Goal: Task Accomplishment & Management: Complete application form

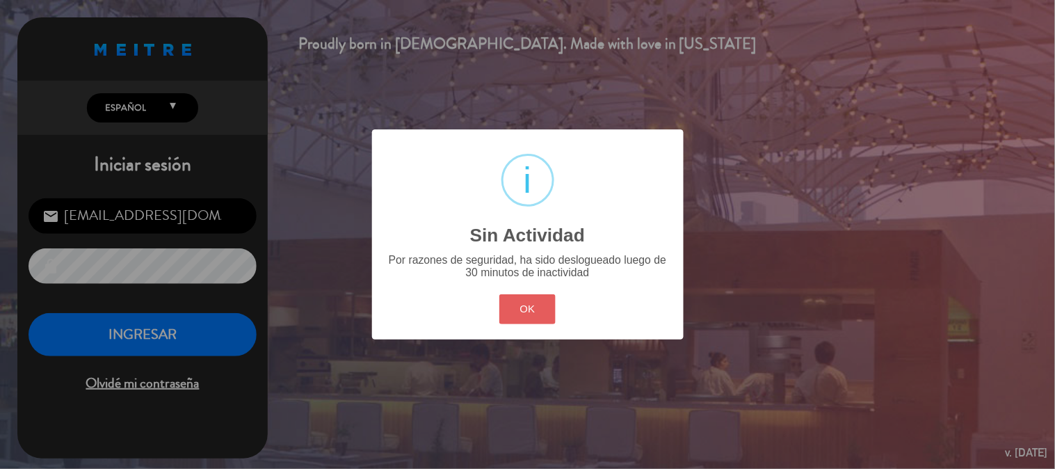
click at [554, 308] on button "OK" at bounding box center [527, 309] width 56 height 30
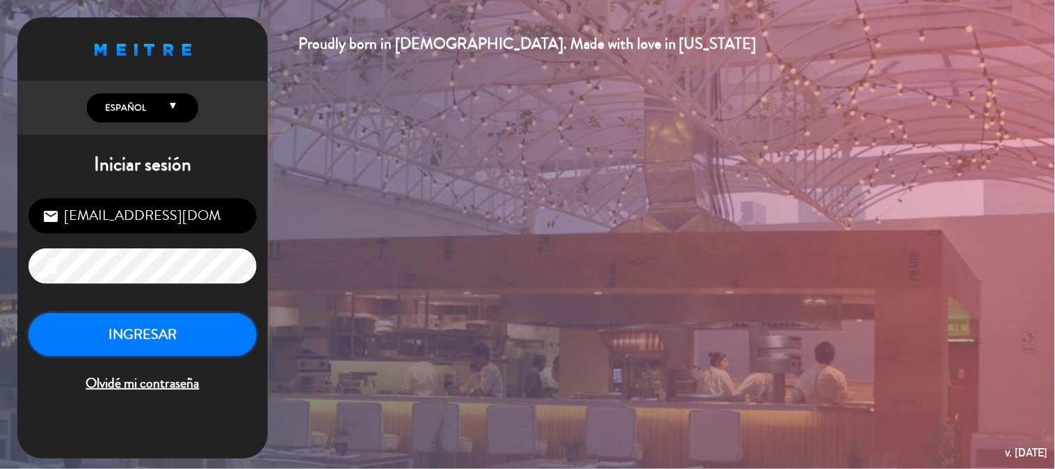
click at [247, 337] on button "INGRESAR" at bounding box center [143, 335] width 228 height 44
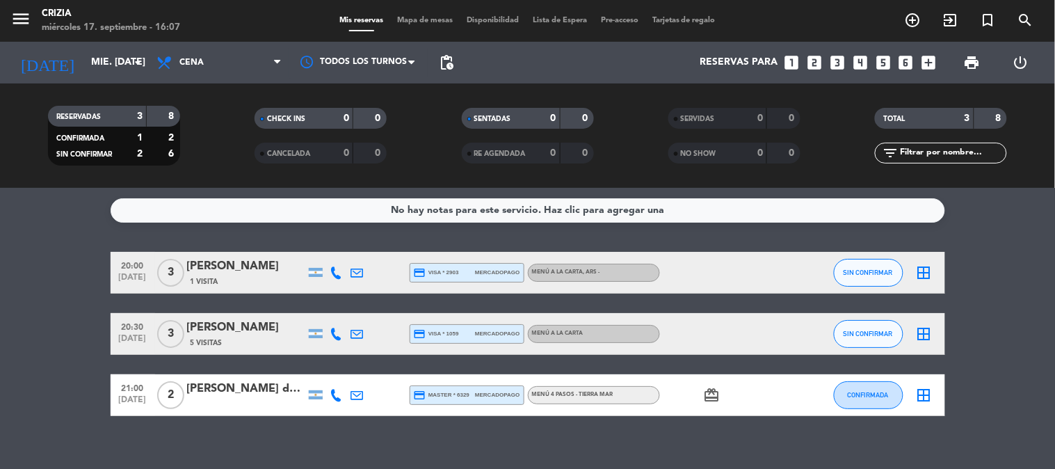
click at [559, 393] on span "MENÚ 4 PASOS - TIERRA MAR" at bounding box center [572, 395] width 81 height 6
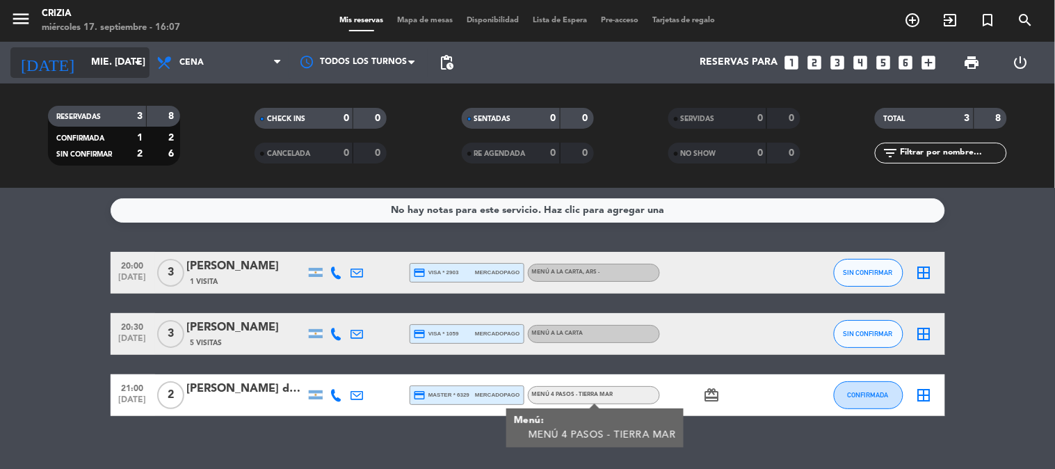
click at [120, 54] on input "mié. [DATE]" at bounding box center [150, 62] width 132 height 25
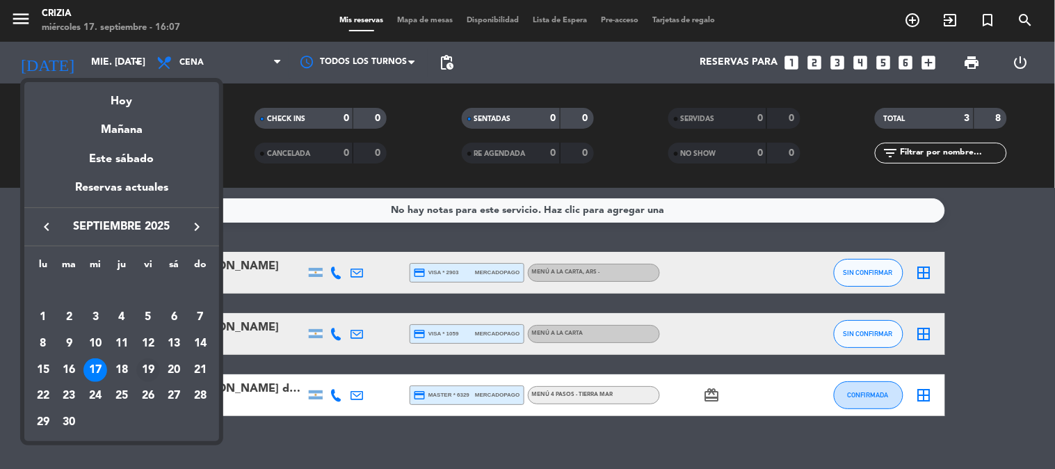
click at [149, 369] on div "19" at bounding box center [148, 370] width 24 height 24
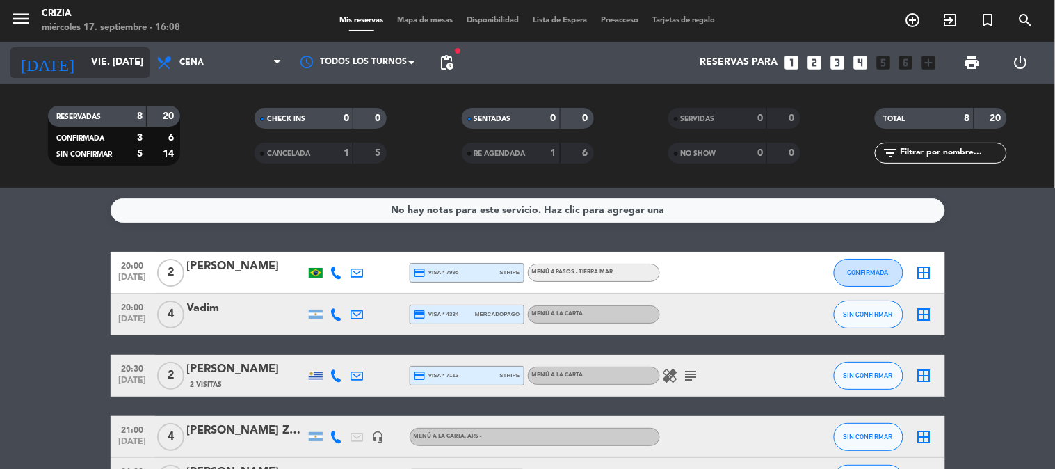
click at [134, 56] on icon "arrow_drop_down" at bounding box center [137, 62] width 17 height 17
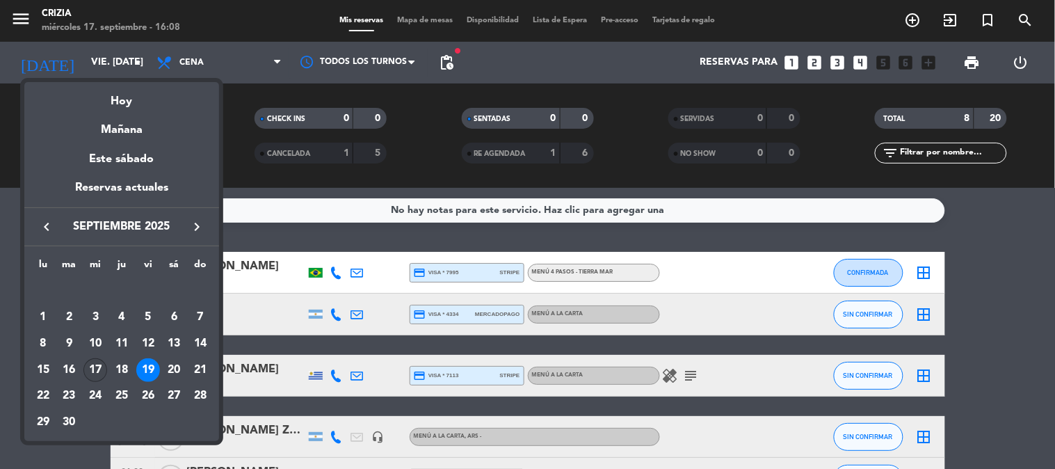
click at [99, 366] on div "17" at bounding box center [95, 370] width 24 height 24
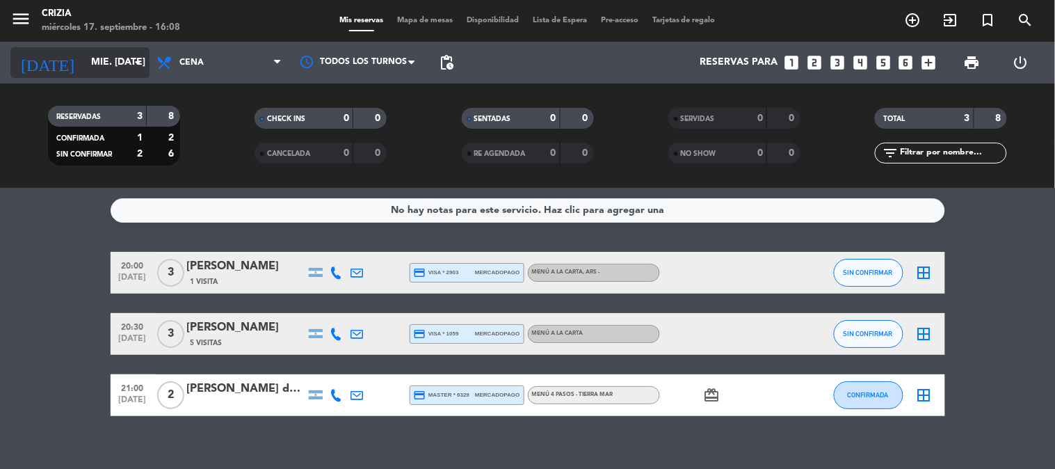
click at [133, 65] on icon "arrow_drop_down" at bounding box center [137, 62] width 17 height 17
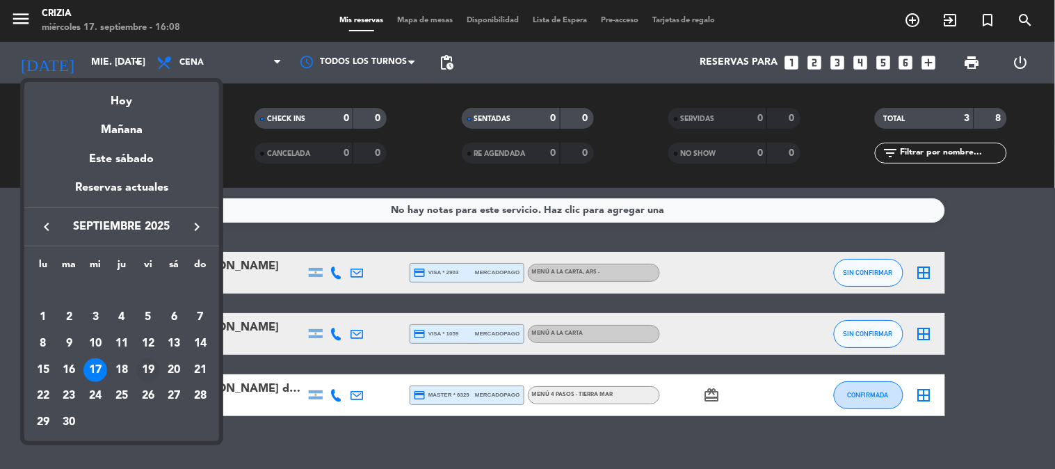
click at [154, 366] on div "19" at bounding box center [148, 370] width 24 height 24
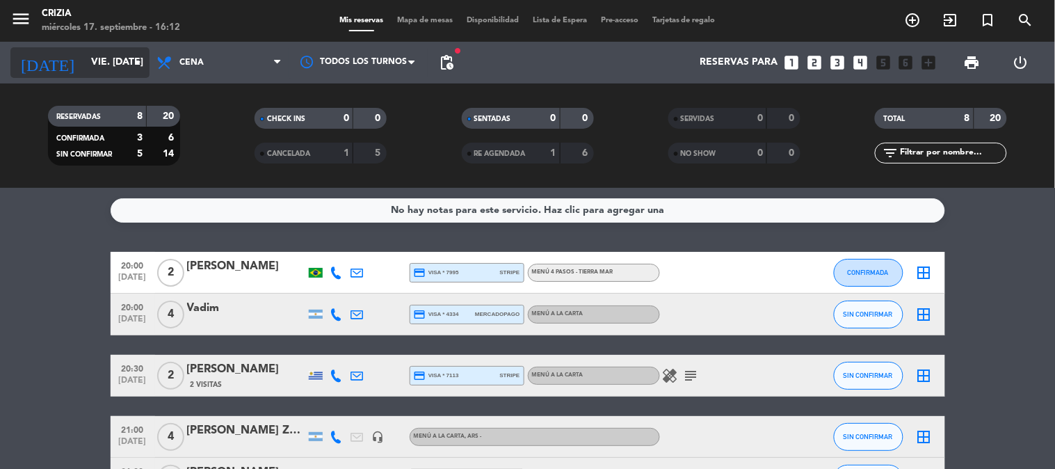
click at [86, 58] on input "vie. [DATE]" at bounding box center [150, 62] width 132 height 25
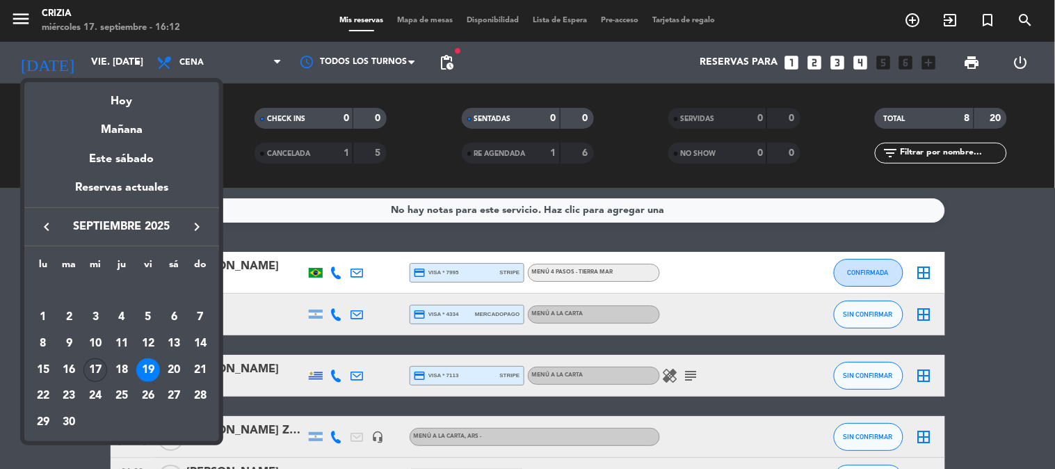
click at [95, 374] on div "17" at bounding box center [95, 370] width 24 height 24
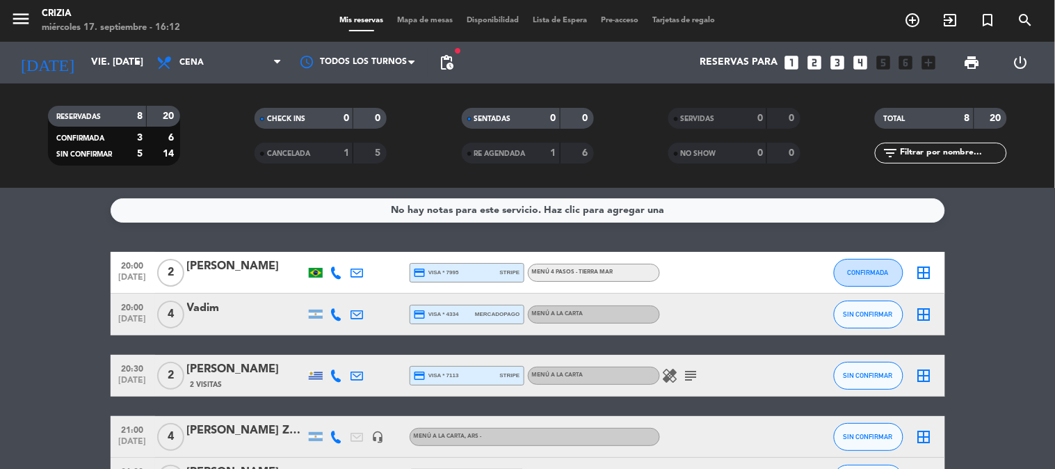
type input "mié. [DATE]"
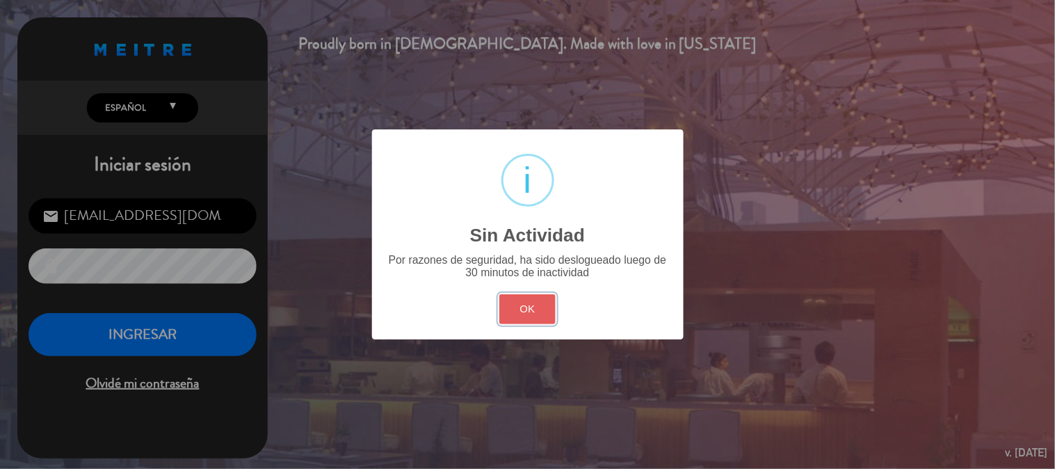
click at [541, 309] on button "OK" at bounding box center [527, 309] width 56 height 30
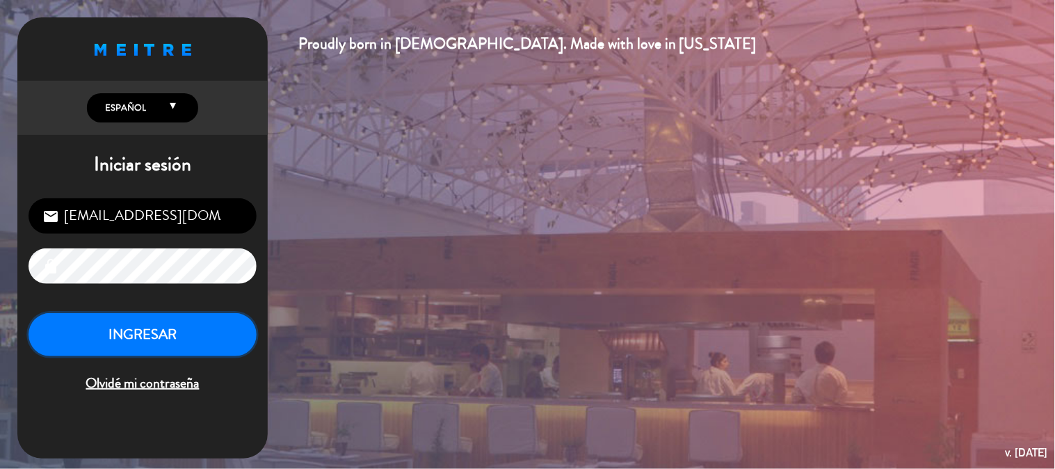
click at [232, 334] on button "INGRESAR" at bounding box center [143, 335] width 228 height 44
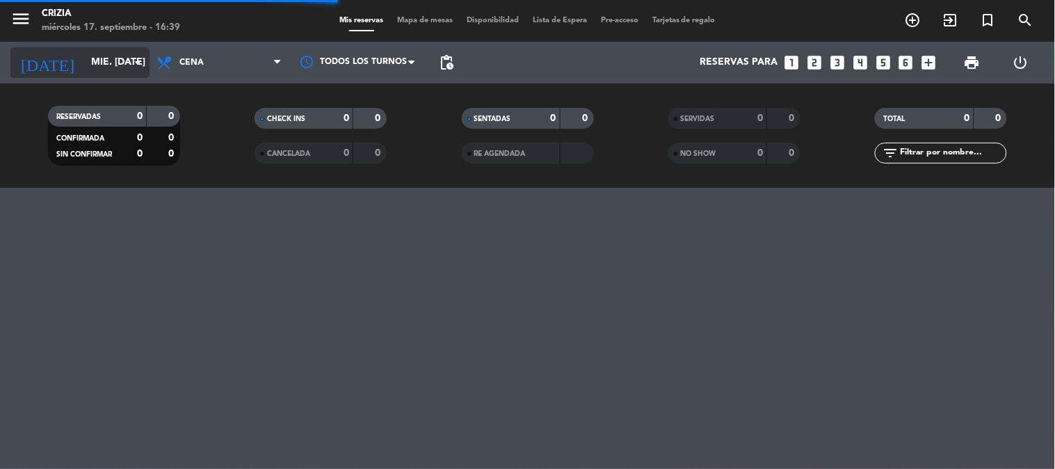
click at [84, 71] on input "mié. [DATE]" at bounding box center [150, 62] width 132 height 25
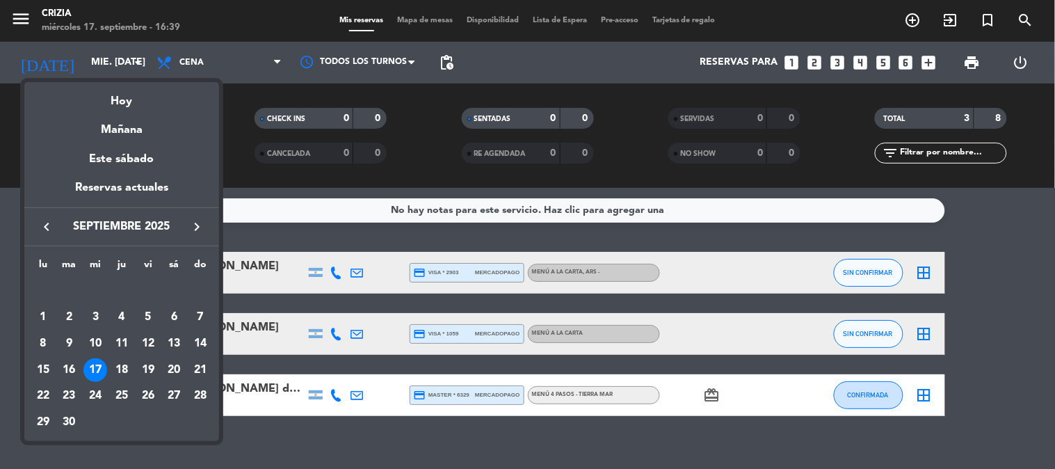
click at [189, 228] on icon "keyboard_arrow_right" at bounding box center [197, 226] width 17 height 17
click at [42, 223] on icon "keyboard_arrow_left" at bounding box center [46, 226] width 17 height 17
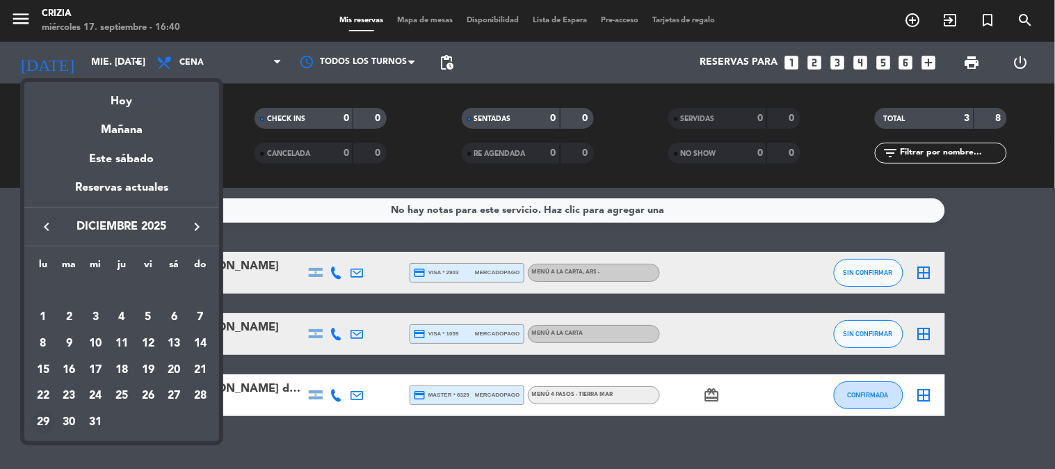
click at [45, 418] on div "29" at bounding box center [43, 422] width 24 height 24
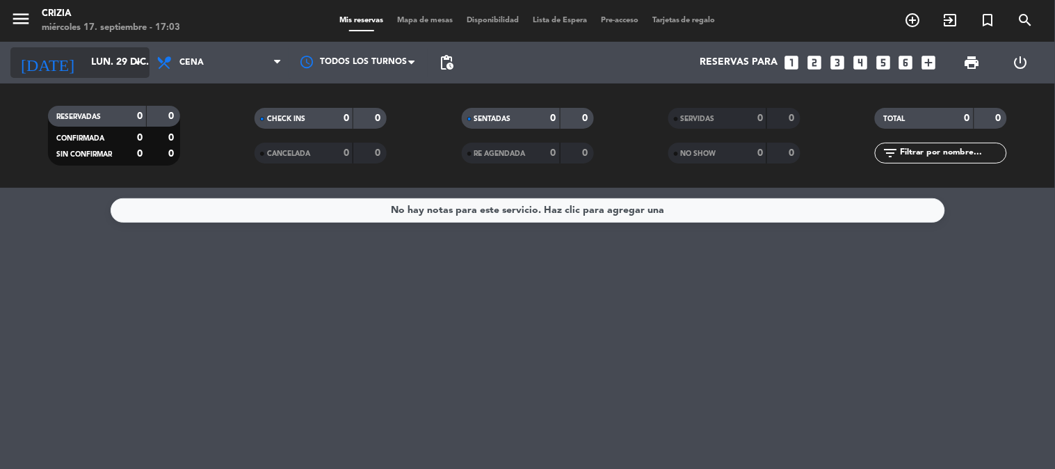
click at [84, 58] on input "lun. 29 dic." at bounding box center [150, 62] width 132 height 25
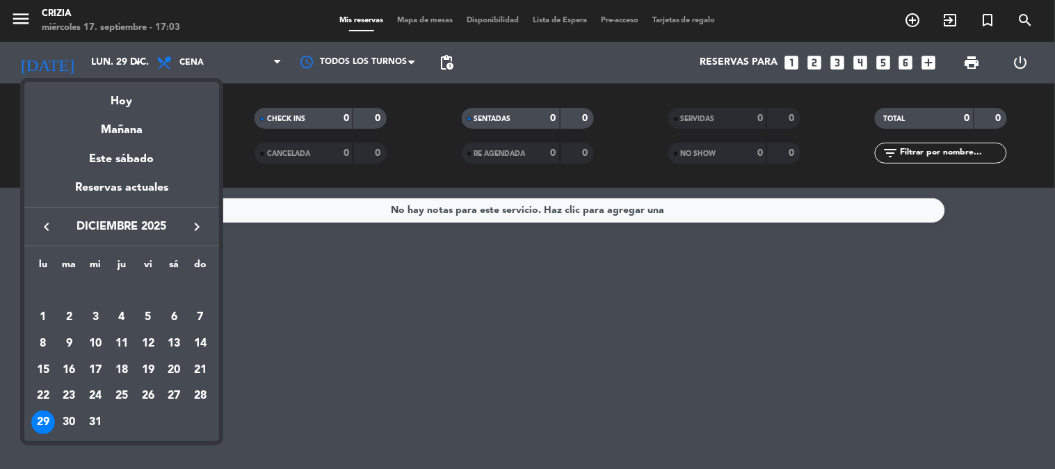
click at [47, 231] on icon "keyboard_arrow_left" at bounding box center [46, 226] width 17 height 17
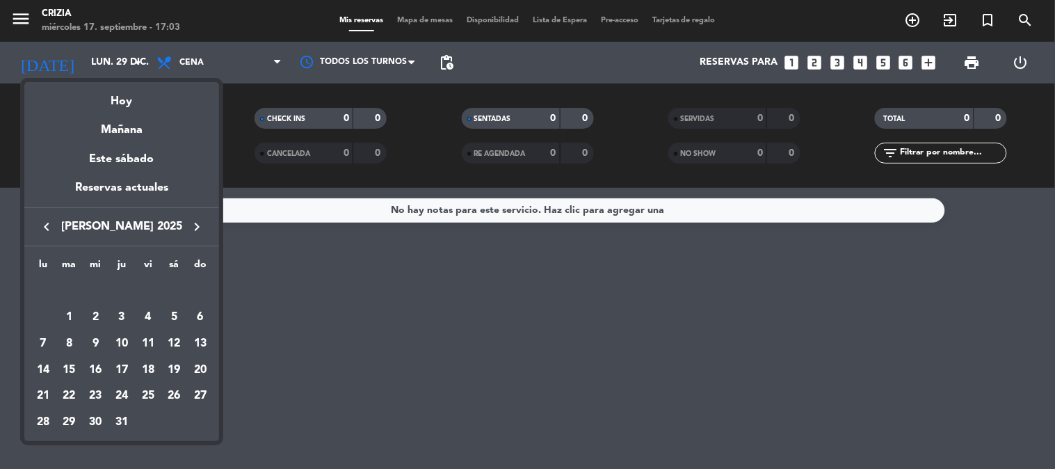
click at [47, 231] on icon "keyboard_arrow_left" at bounding box center [46, 226] width 17 height 17
click at [200, 224] on icon "keyboard_arrow_right" at bounding box center [197, 226] width 17 height 17
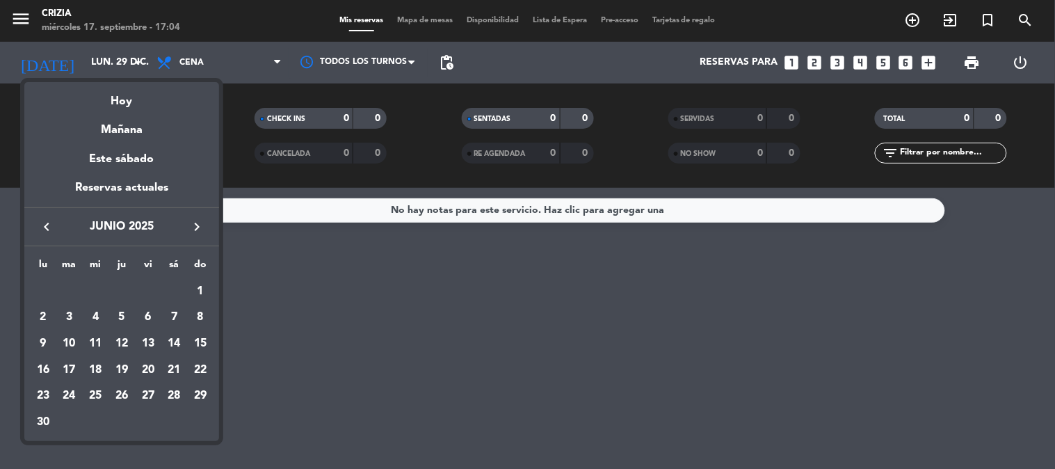
click at [200, 224] on icon "keyboard_arrow_right" at bounding box center [197, 226] width 17 height 17
click at [91, 369] on div "17" at bounding box center [95, 370] width 24 height 24
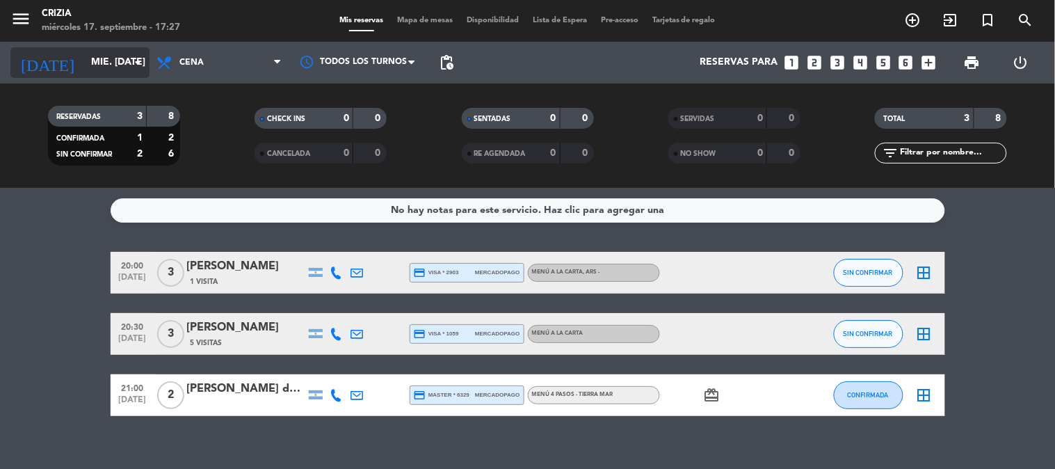
click at [101, 74] on input "mié. [DATE]" at bounding box center [150, 62] width 132 height 25
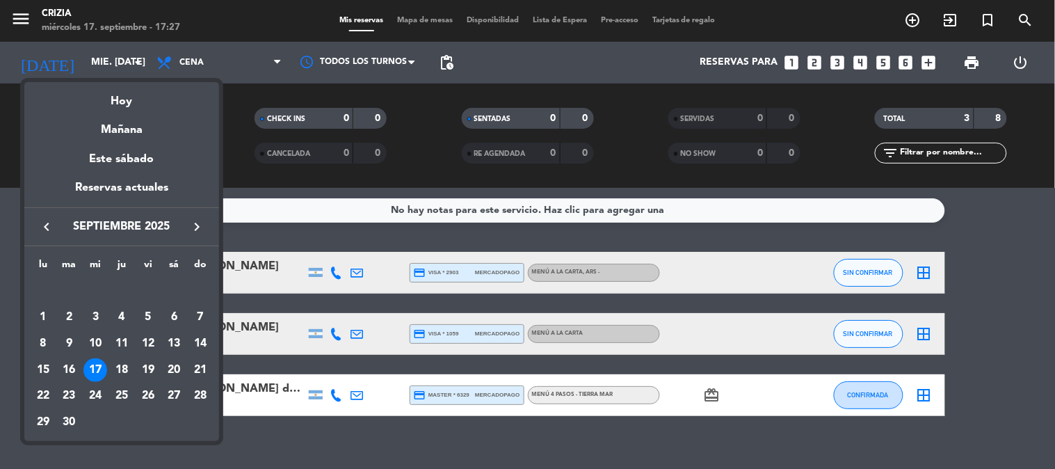
click at [191, 223] on icon "keyboard_arrow_right" at bounding box center [197, 226] width 17 height 17
click at [49, 414] on div "29" at bounding box center [43, 422] width 24 height 24
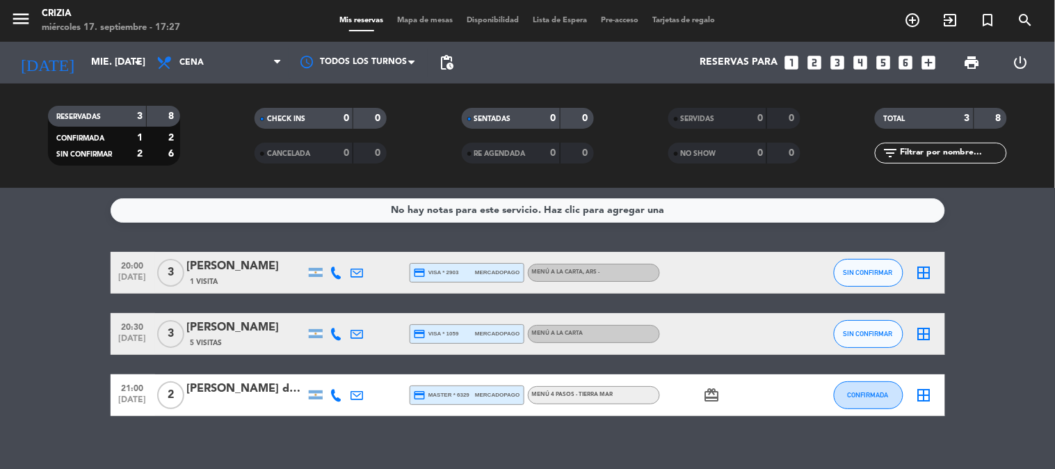
type input "lun. 29 dic."
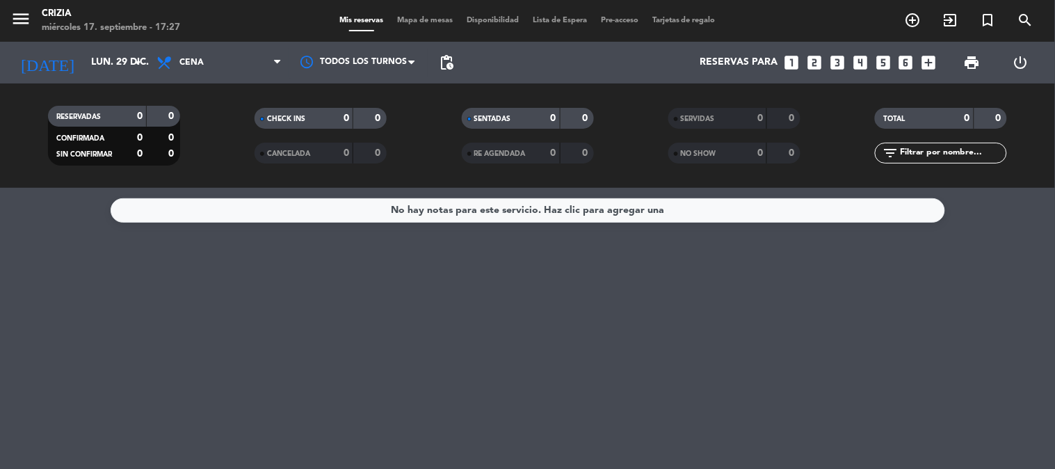
click at [879, 64] on icon "looks_5" at bounding box center [883, 63] width 18 height 18
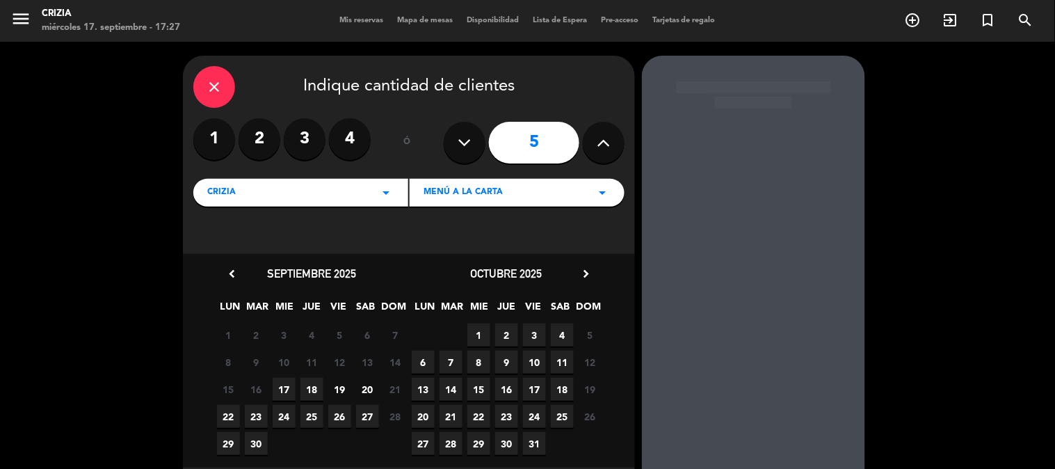
click at [582, 274] on icon "chevron_right" at bounding box center [586, 273] width 15 height 15
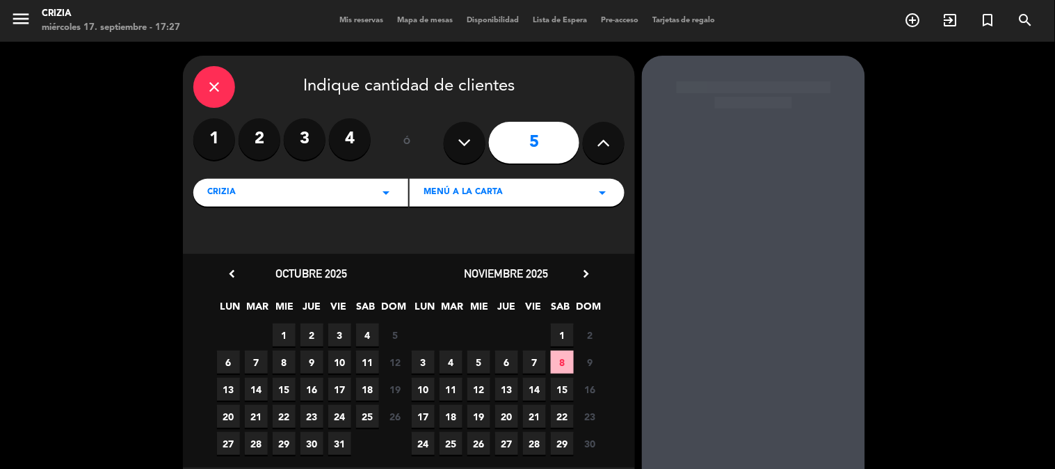
click at [582, 274] on icon "chevron_right" at bounding box center [586, 273] width 15 height 15
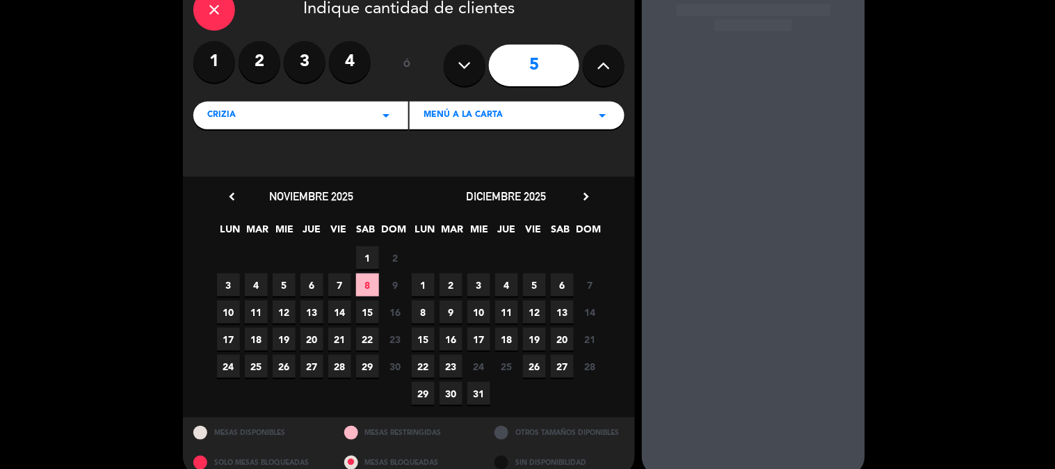
click at [421, 397] on span "29" at bounding box center [423, 393] width 23 height 23
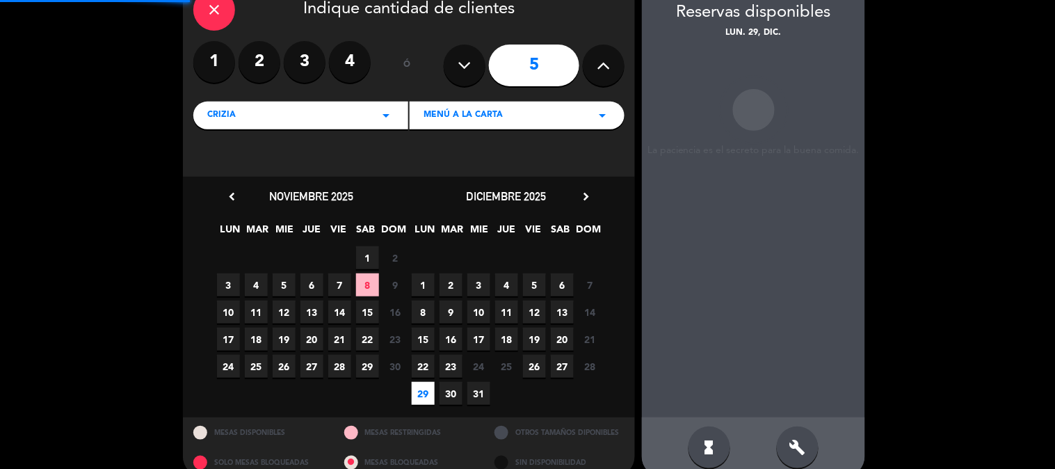
scroll to position [56, 0]
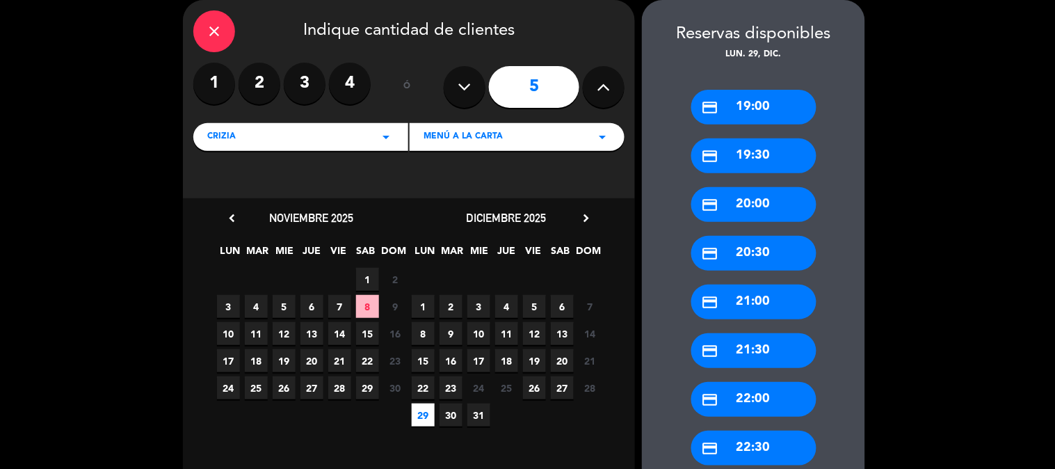
click at [776, 196] on div "credit_card 20:00" at bounding box center [753, 204] width 125 height 35
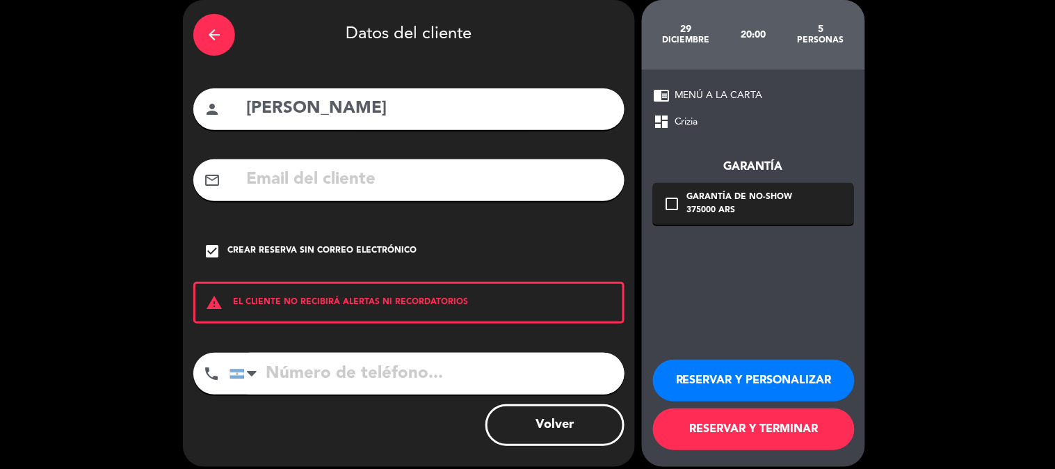
click at [407, 101] on input "[PERSON_NAME]" at bounding box center [429, 109] width 369 height 29
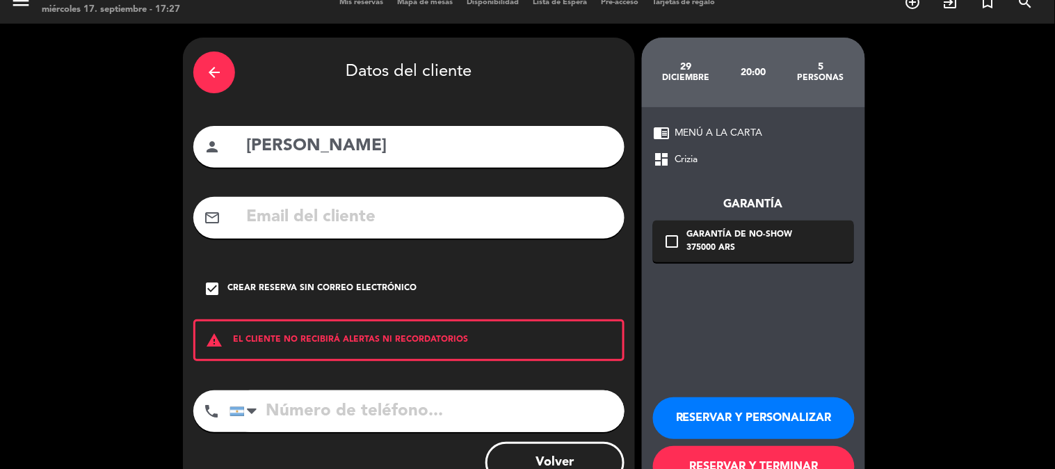
scroll to position [0, 0]
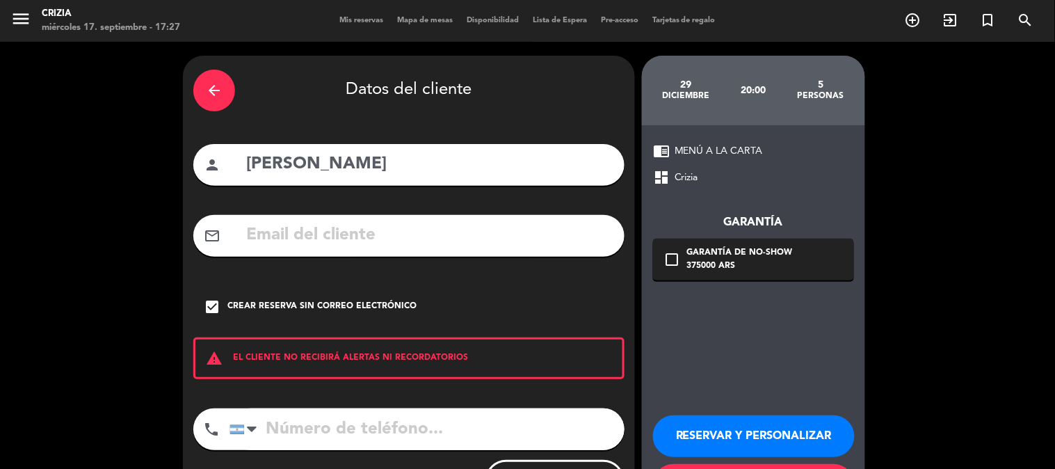
click at [362, 169] on input "[PERSON_NAME]" at bounding box center [429, 164] width 369 height 29
type input "Makensi [PERSON_NAME]"
click at [394, 163] on input "Makensi [PERSON_NAME]" at bounding box center [429, 164] width 369 height 29
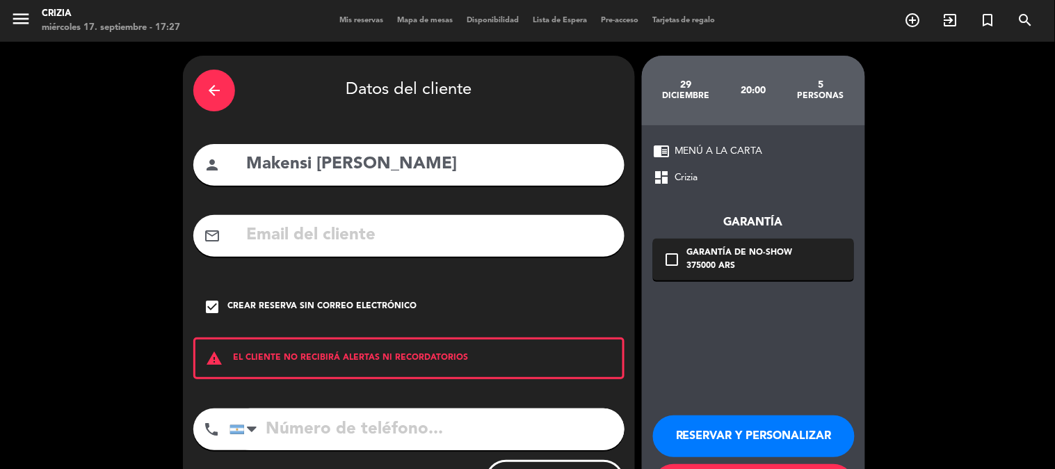
click at [311, 301] on div "Crear reserva sin correo electrónico" at bounding box center [321, 307] width 189 height 14
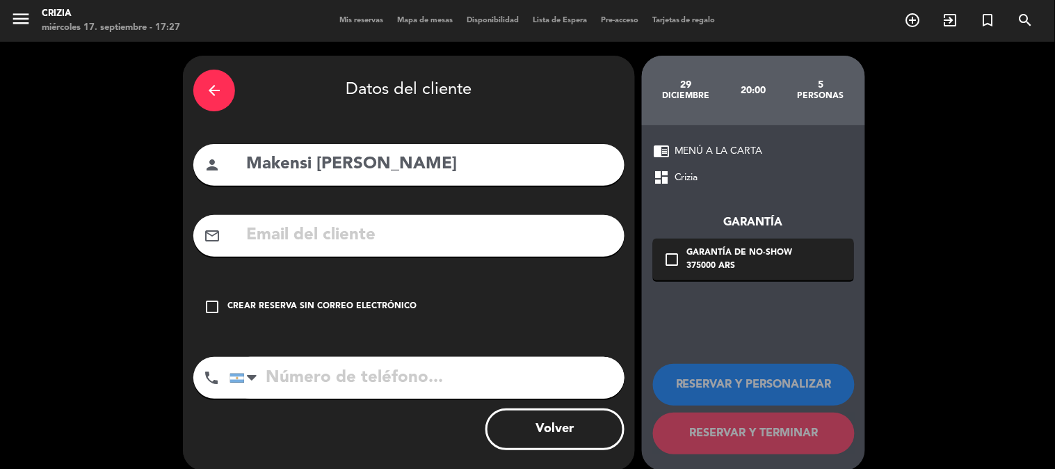
click at [339, 228] on input "text" at bounding box center [429, 235] width 369 height 29
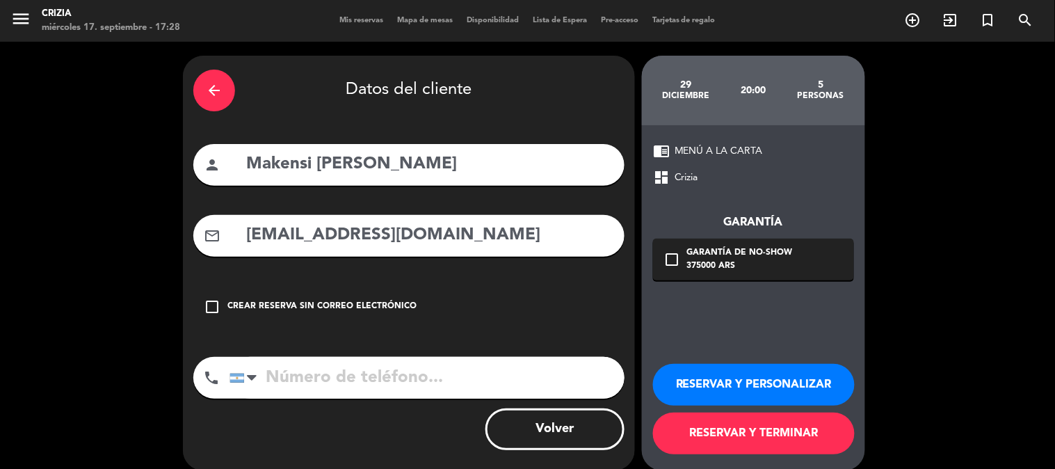
type input "[EMAIL_ADDRESS][DOMAIN_NAME]"
click at [335, 371] on input "tel" at bounding box center [427, 378] width 395 height 42
type input "1167136712"
click at [760, 267] on div "375000 ARS" at bounding box center [740, 266] width 106 height 14
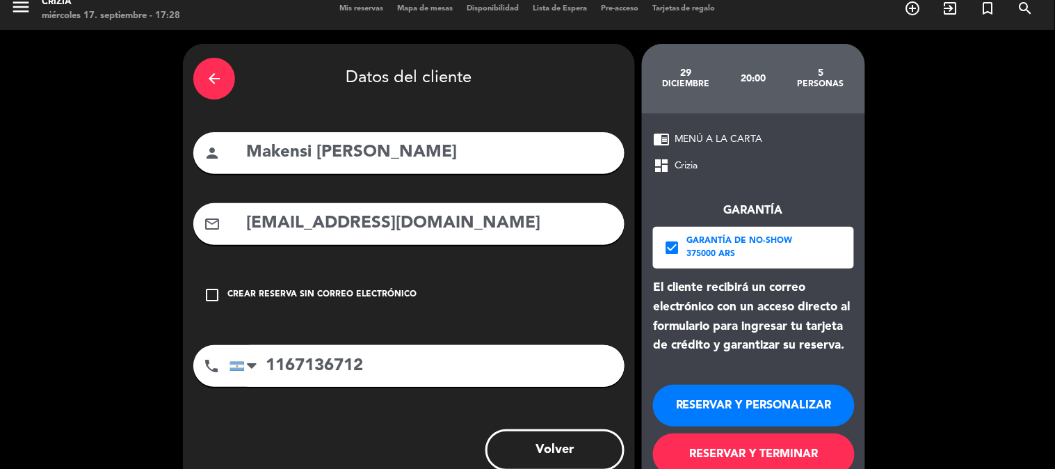
scroll to position [49, 0]
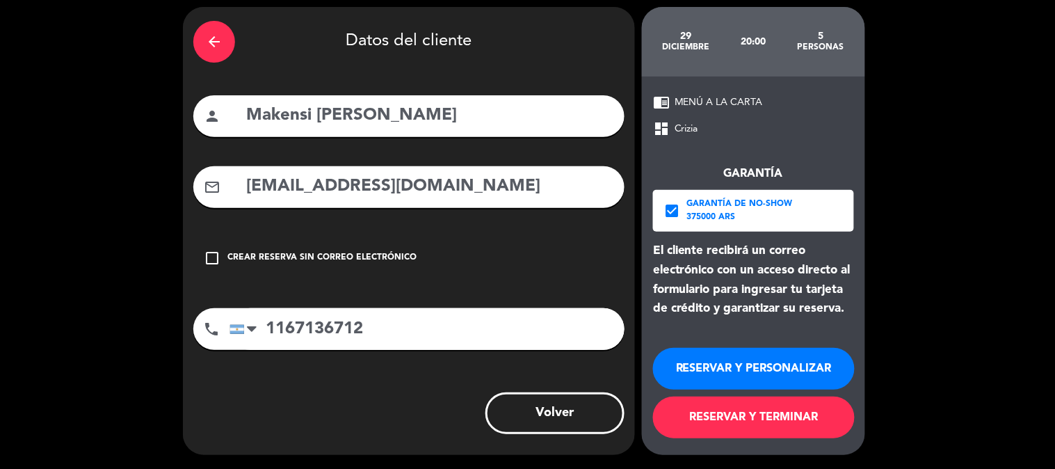
click at [376, 329] on input "1167136712" at bounding box center [427, 329] width 395 height 42
click at [715, 407] on button "RESERVAR Y TERMINAR" at bounding box center [754, 418] width 202 height 42
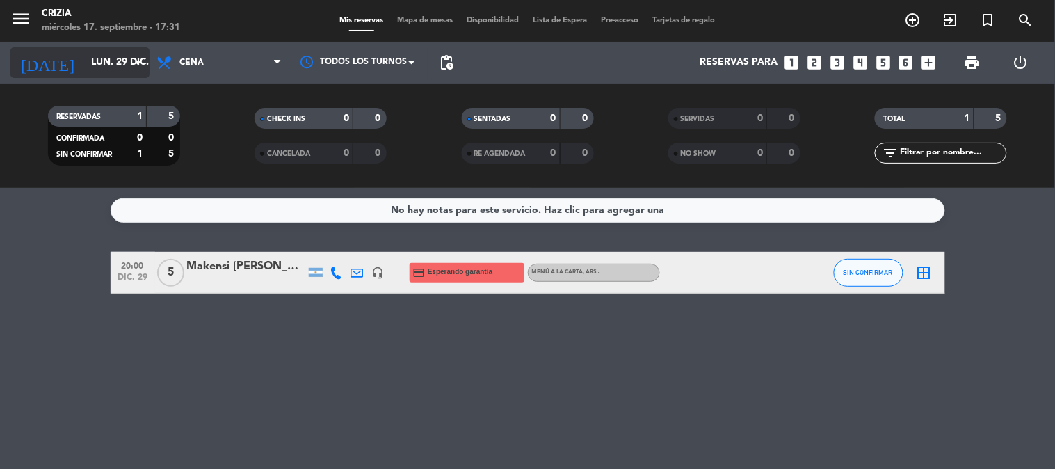
click at [110, 72] on input "lun. 29 dic." at bounding box center [150, 62] width 132 height 25
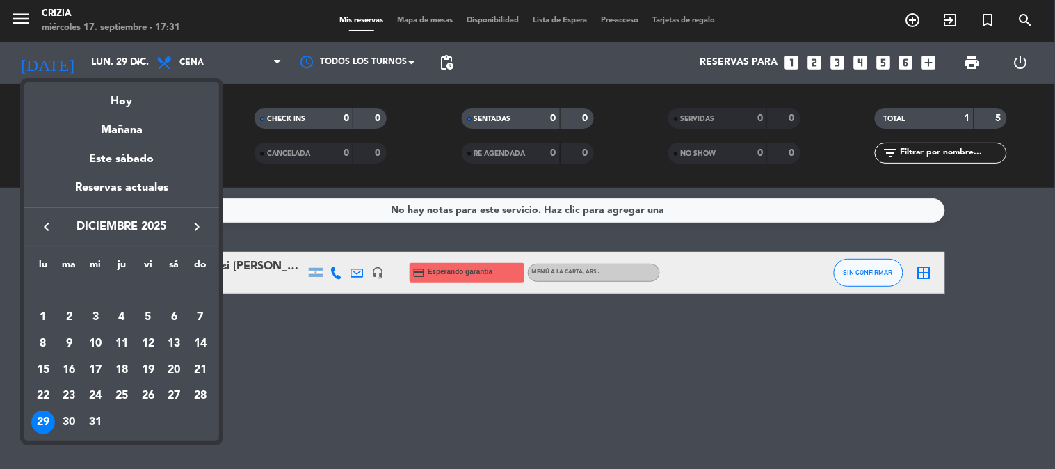
click at [323, 332] on div at bounding box center [527, 234] width 1055 height 469
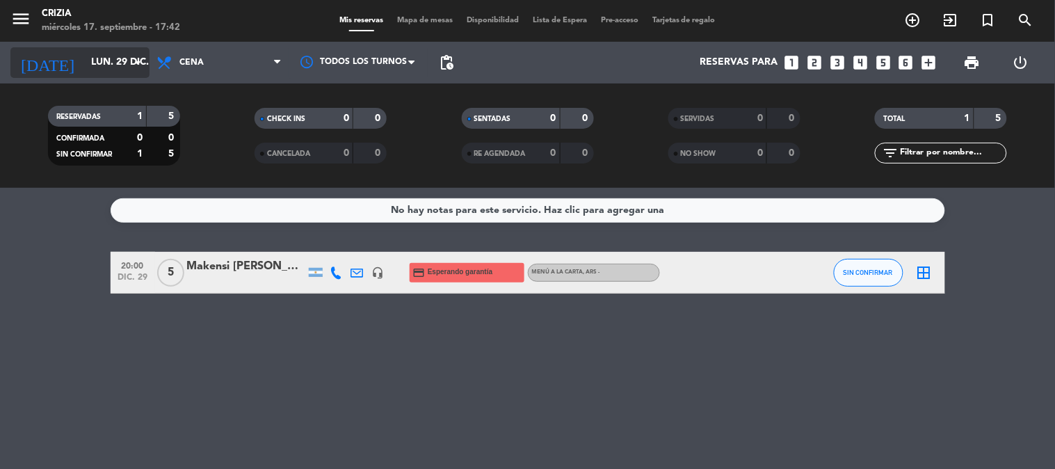
click at [134, 70] on icon "arrow_drop_down" at bounding box center [137, 62] width 17 height 17
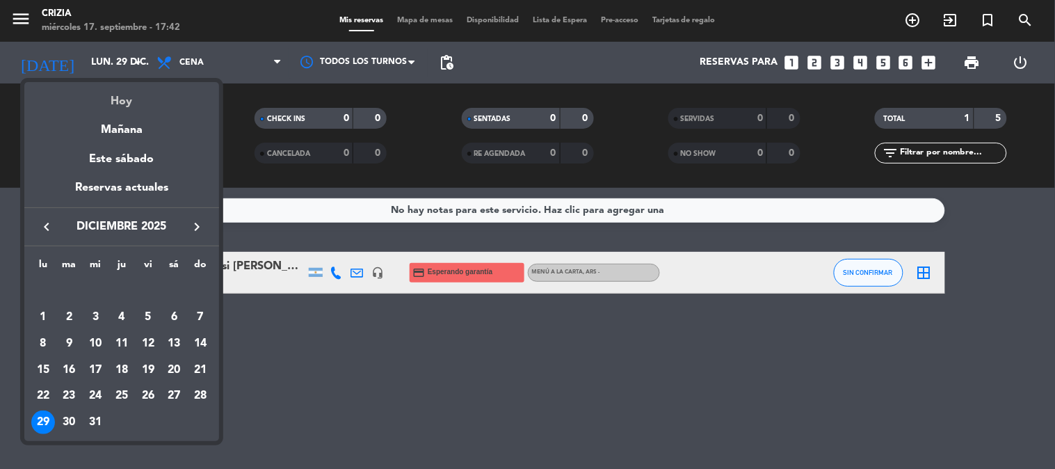
click at [125, 106] on div "Hoy" at bounding box center [121, 96] width 195 height 29
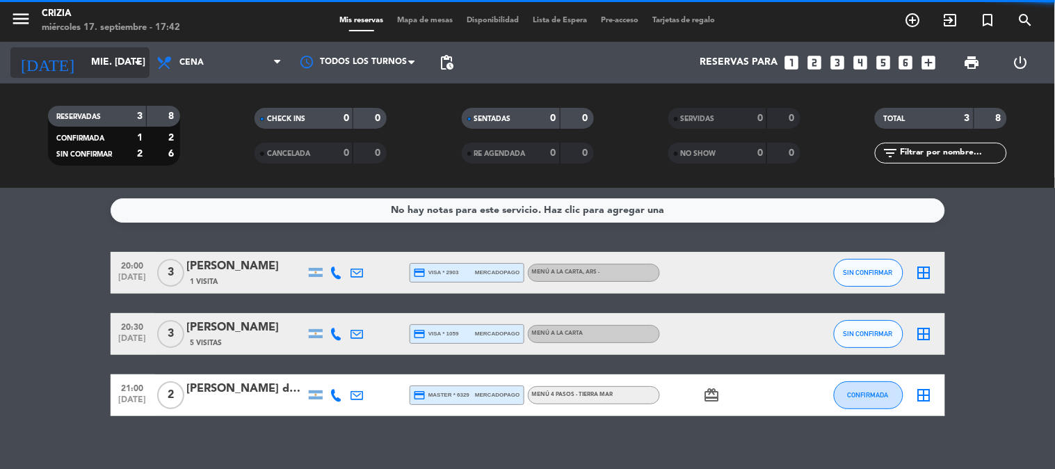
click at [127, 65] on input "mié. [DATE]" at bounding box center [150, 62] width 132 height 25
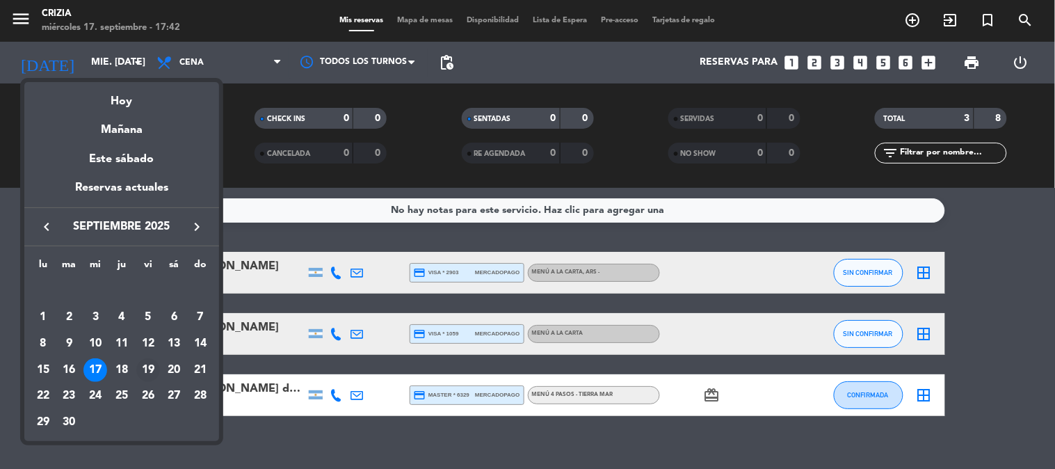
click at [149, 372] on div "19" at bounding box center [148, 370] width 24 height 24
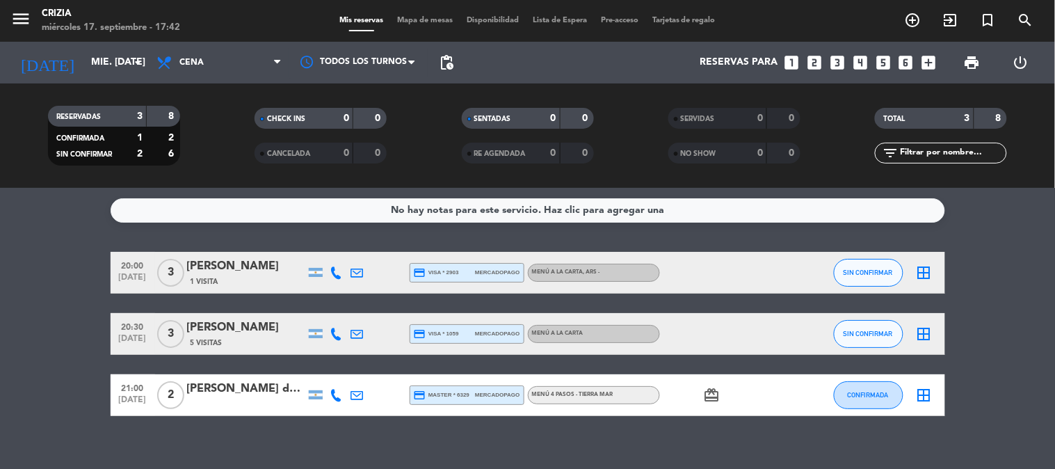
type input "vie. [DATE]"
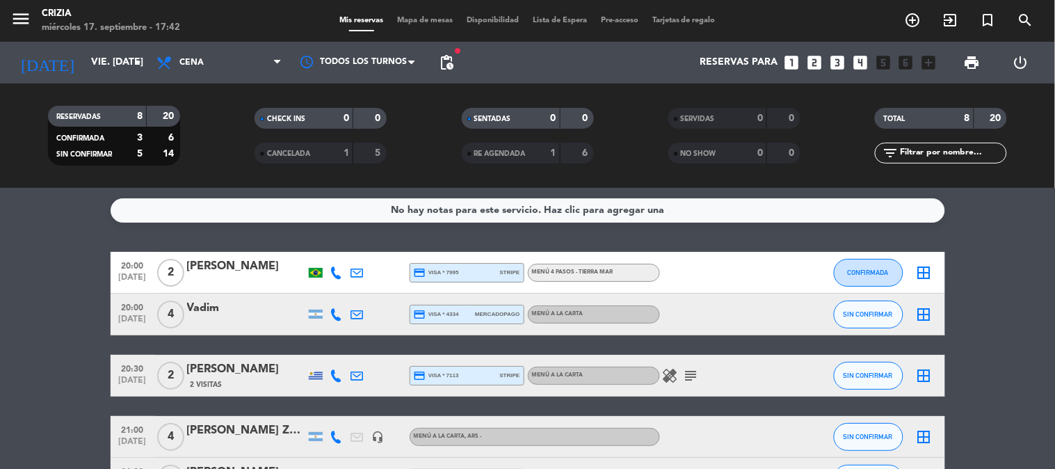
click at [47, 277] on bookings-row "20:00 [DATE] 2 [PERSON_NAME] credit_card visa * 7995 stripe MENÚ 4 PASOS - TIER…" at bounding box center [527, 448] width 1055 height 392
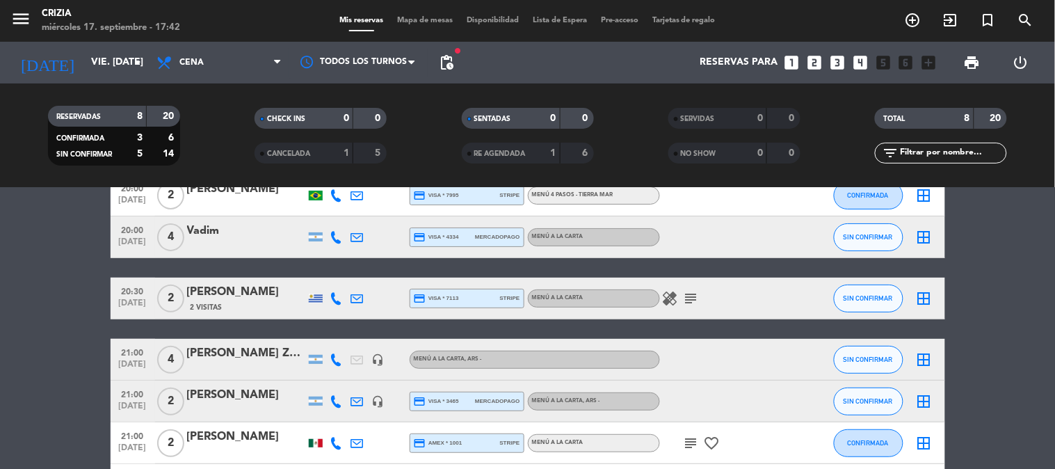
scroll to position [244, 0]
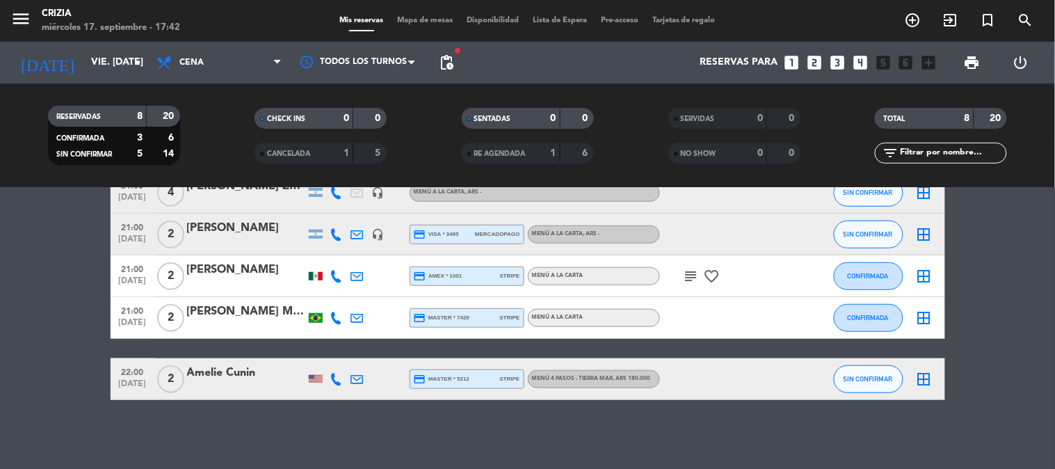
click at [244, 426] on div "No hay notas para este servicio. Haz clic para agregar una 20:00 [DATE] 2 [PERS…" at bounding box center [527, 328] width 1055 height 281
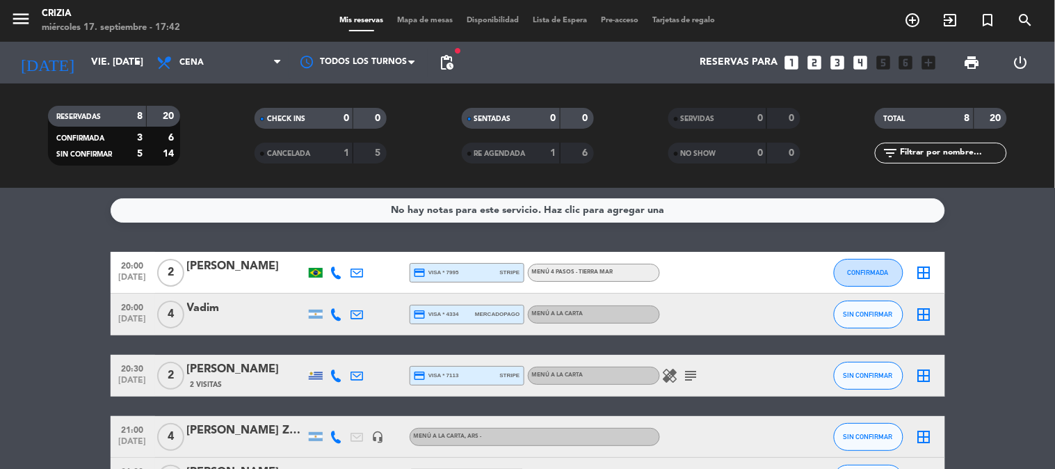
click at [88, 392] on bookings-row "20:00 [DATE] 2 [PERSON_NAME] credit_card visa * 7995 stripe MENÚ 4 PASOS - TIER…" at bounding box center [527, 448] width 1055 height 392
click at [1034, 335] on bookings-row "20:00 [DATE] 2 [PERSON_NAME] credit_card visa * 7995 stripe MENÚ 4 PASOS - TIER…" at bounding box center [527, 448] width 1055 height 392
click at [1025, 319] on bookings-row "20:00 [DATE] 2 [PERSON_NAME] credit_card visa * 7995 stripe MENÚ 4 PASOS - TIER…" at bounding box center [527, 448] width 1055 height 392
drag, startPoint x: 1035, startPoint y: 307, endPoint x: 513, endPoint y: 40, distance: 586.5
click at [1023, 297] on bookings-row "20:00 [DATE] 2 [PERSON_NAME] credit_card visa * 7995 stripe MENÚ 4 PASOS - TIER…" at bounding box center [527, 448] width 1055 height 392
